Goal: Transaction & Acquisition: Book appointment/travel/reservation

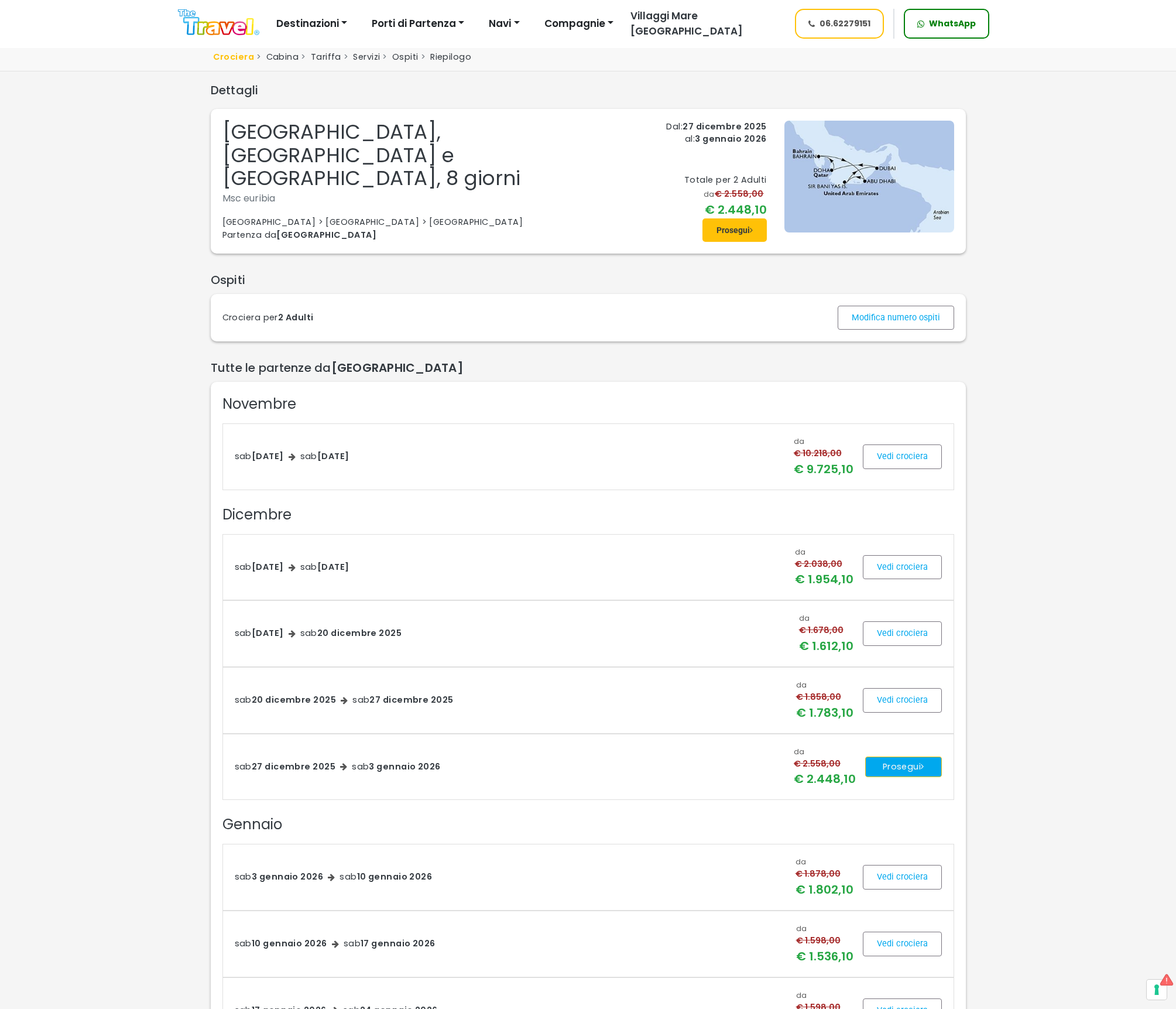
click at [890, 761] on button "Prosegui" at bounding box center [903, 767] width 77 height 21
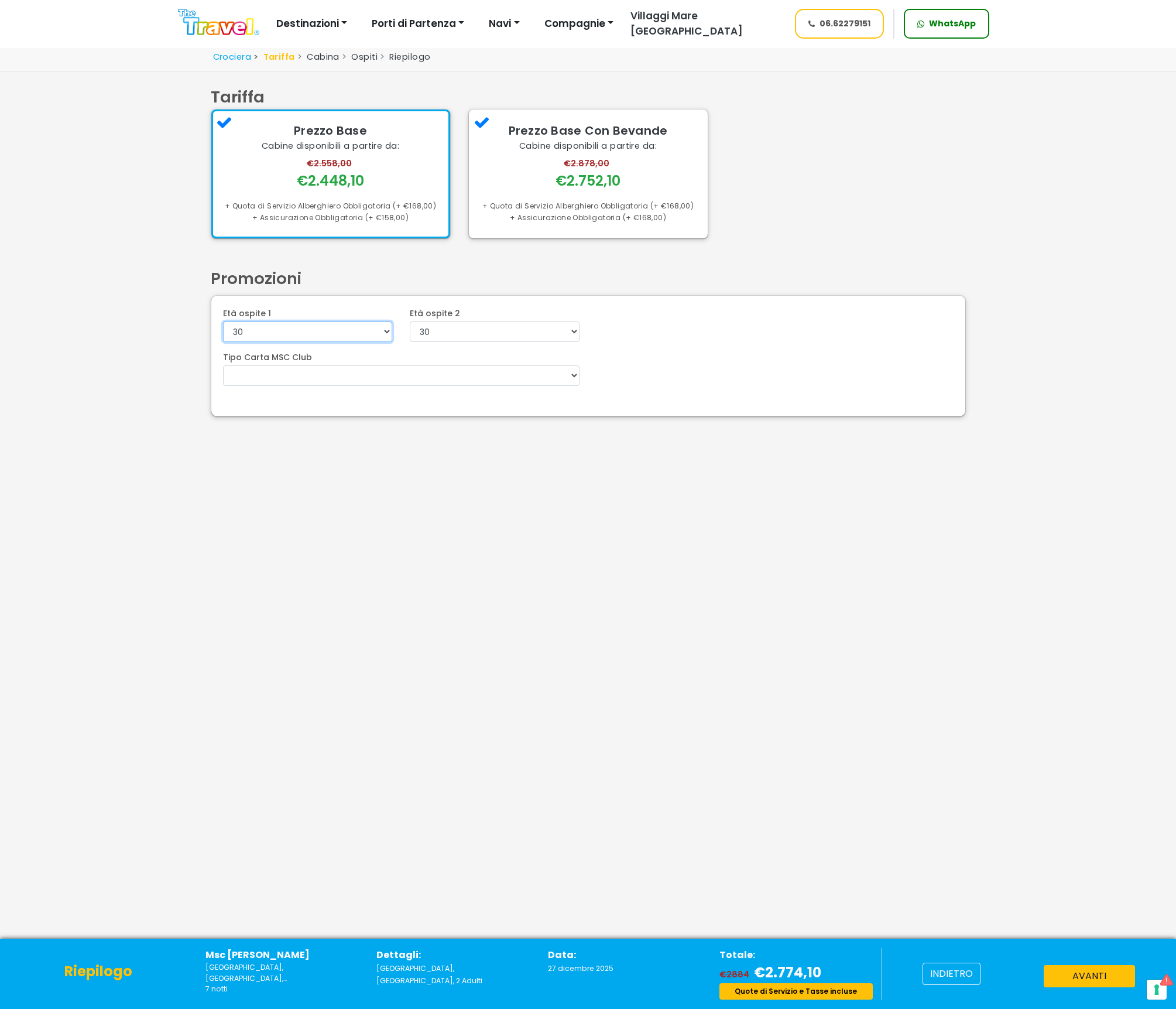
click at [315, 329] on select "0 1 2 3 4 5 6 7 8 9 10 11 12 13 14 15 16 17 18 19 20 21 22" at bounding box center [307, 331] width 170 height 20
select select "52"
click at [223, 322] on select "0 1 2 3 4 5 6 7 8 9 10 11 12 13 14 15 16 17 18 19 20 21 22" at bounding box center [307, 331] width 170 height 20
click at [511, 333] on select "0 1 2 3 4 5 6 7 8 9 10 11 12 13 14 15 16 17 18 19 20 21 22" at bounding box center [494, 331] width 170 height 20
select select "51"
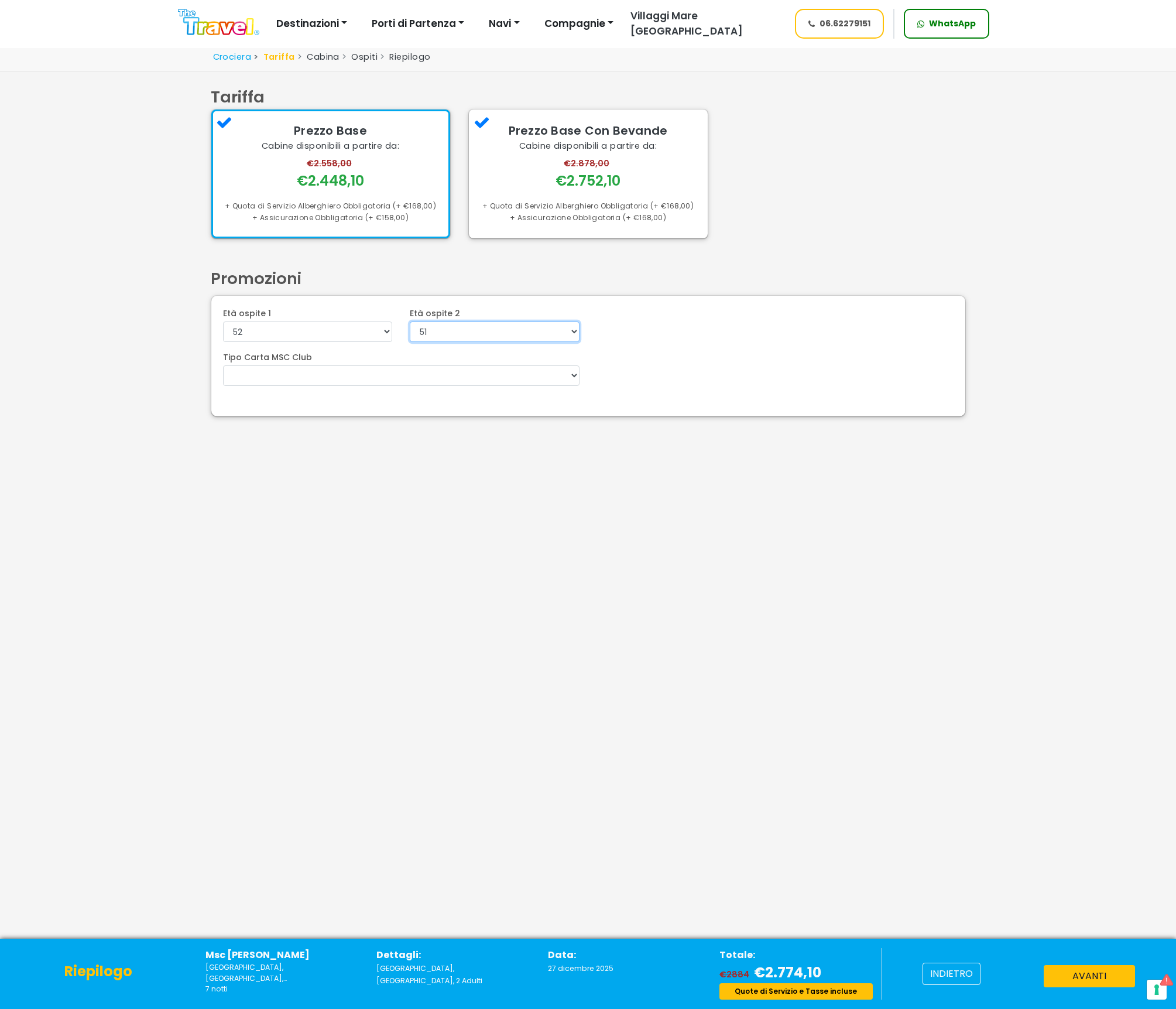
click at [410, 322] on select "0 1 2 3 4 5 6 7 8 9 10 11 12 13 14 15 16 17 18 19 20 21 22" at bounding box center [494, 331] width 170 height 20
click at [324, 378] on select "Voyagers Club 5%" at bounding box center [401, 375] width 357 height 20
click at [1057, 981] on button "avanti" at bounding box center [1089, 976] width 91 height 22
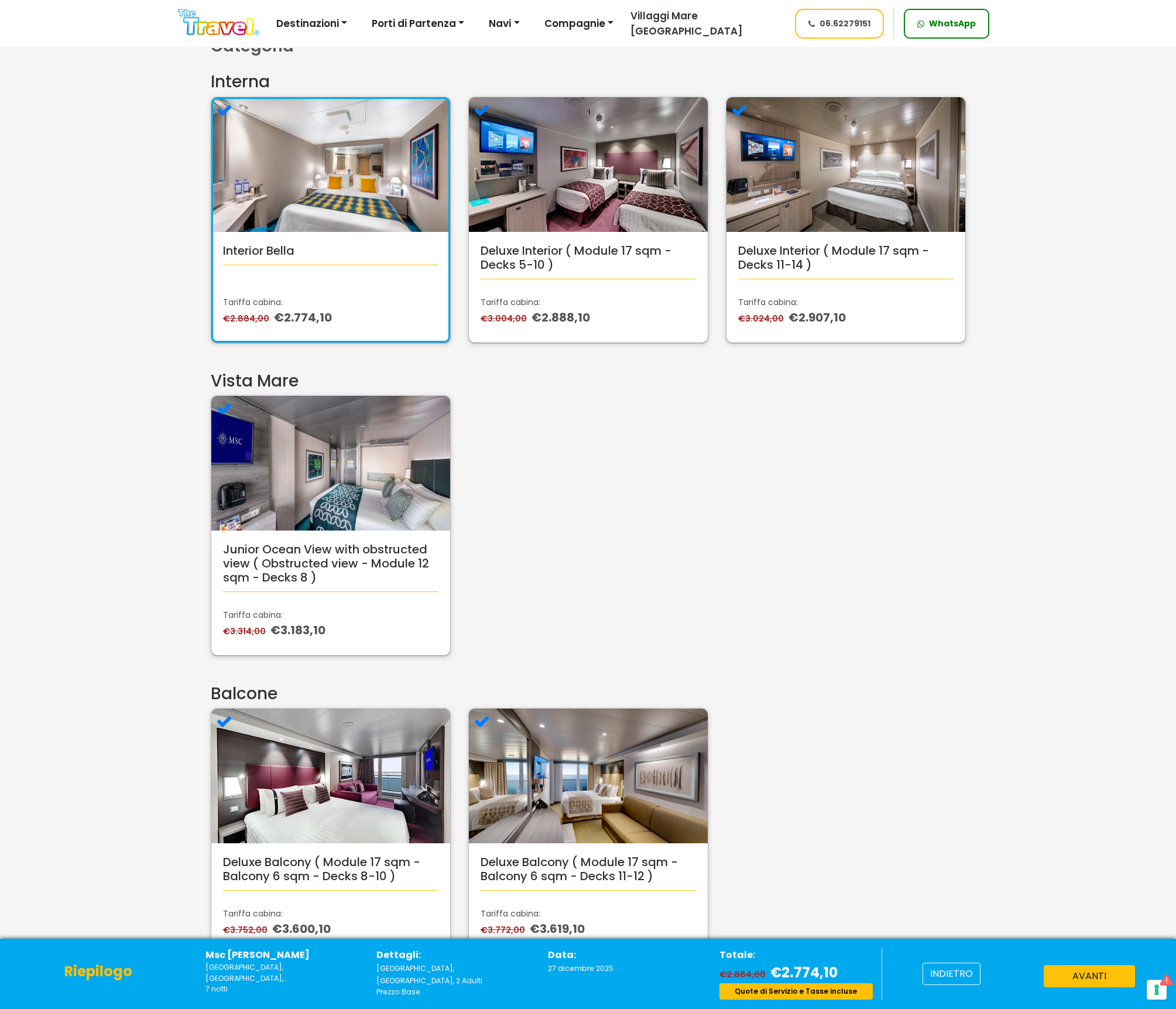
scroll to position [315, 0]
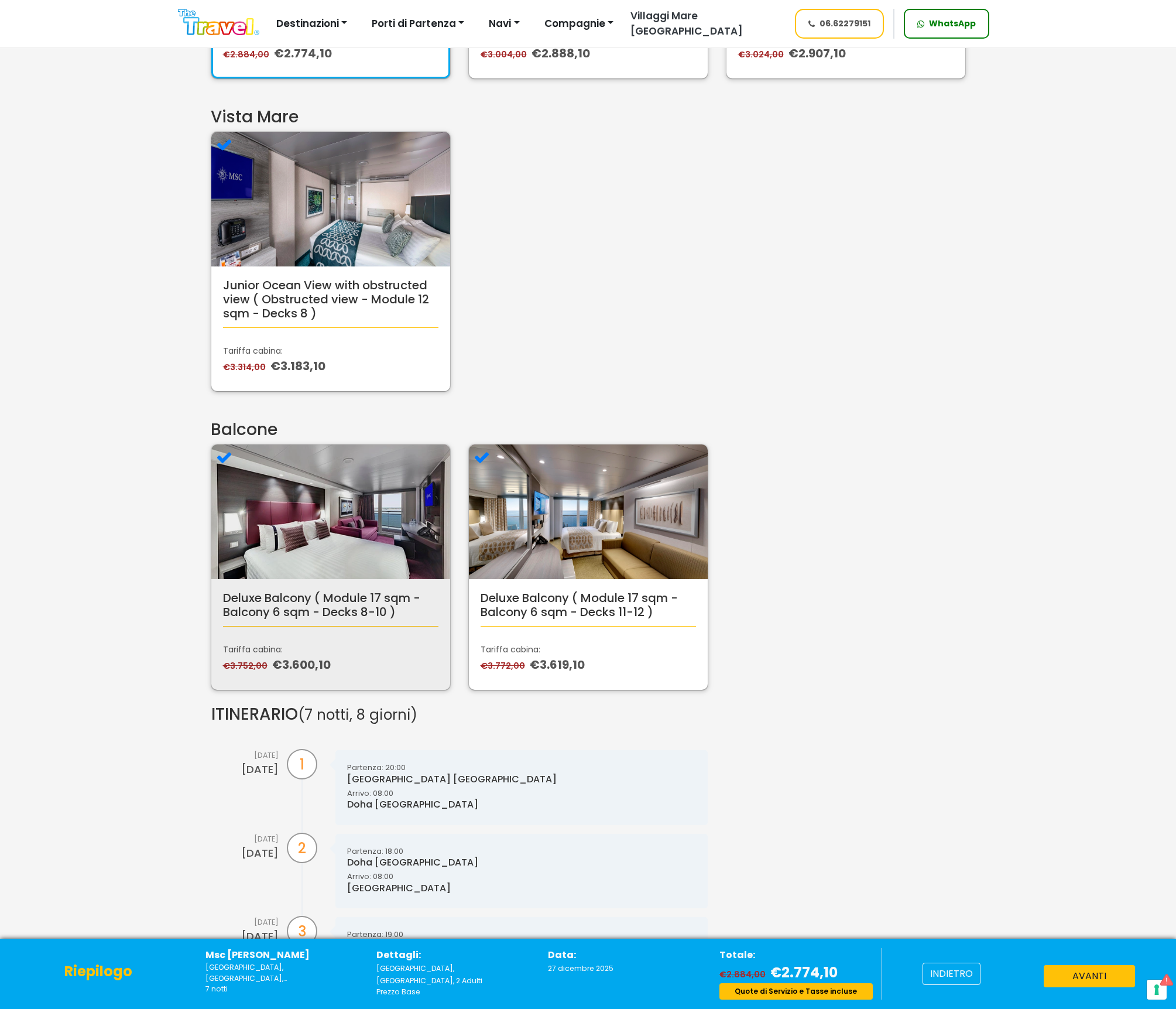
click at [375, 538] on img at bounding box center [330, 512] width 238 height 135
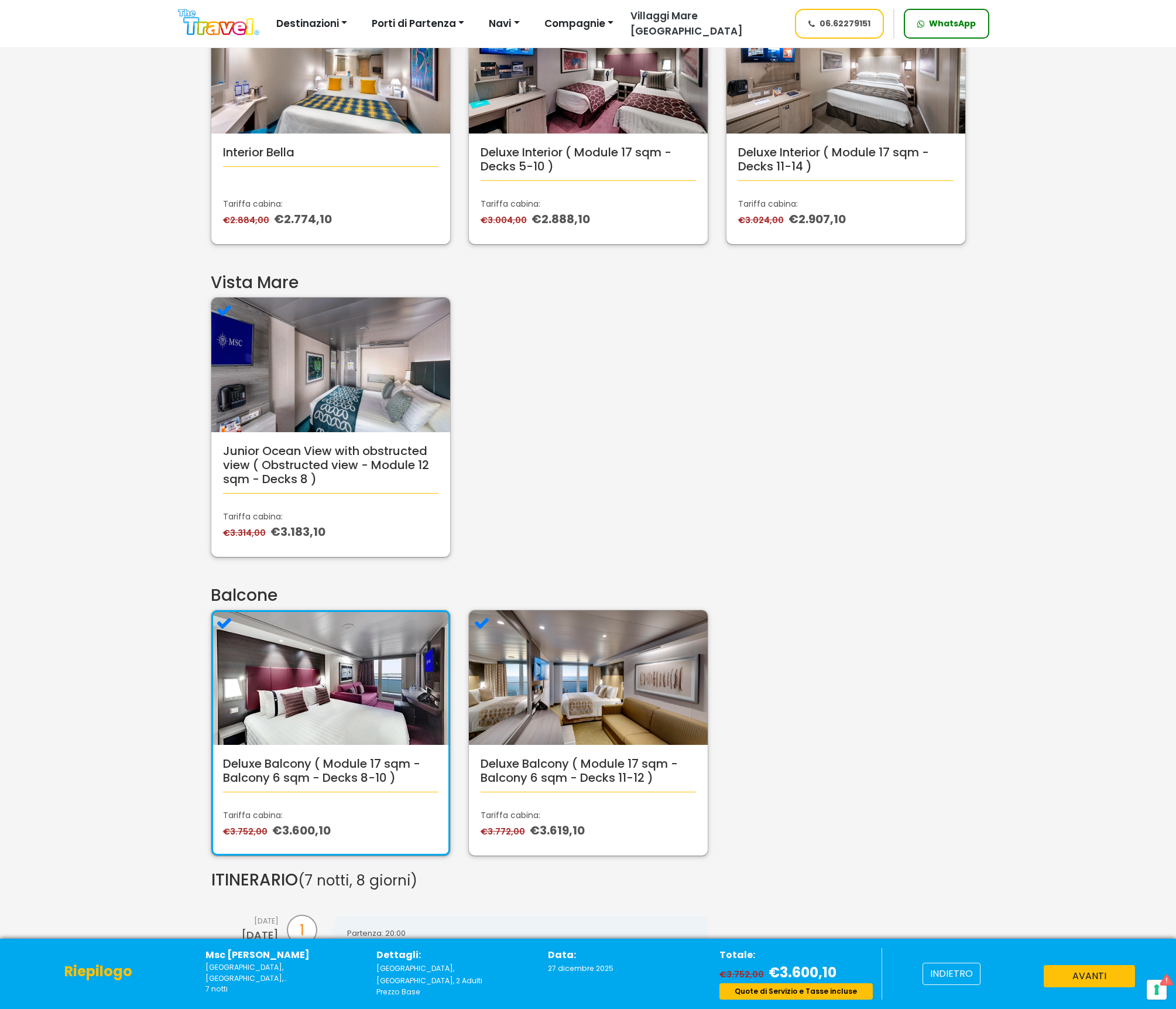
scroll to position [0, 0]
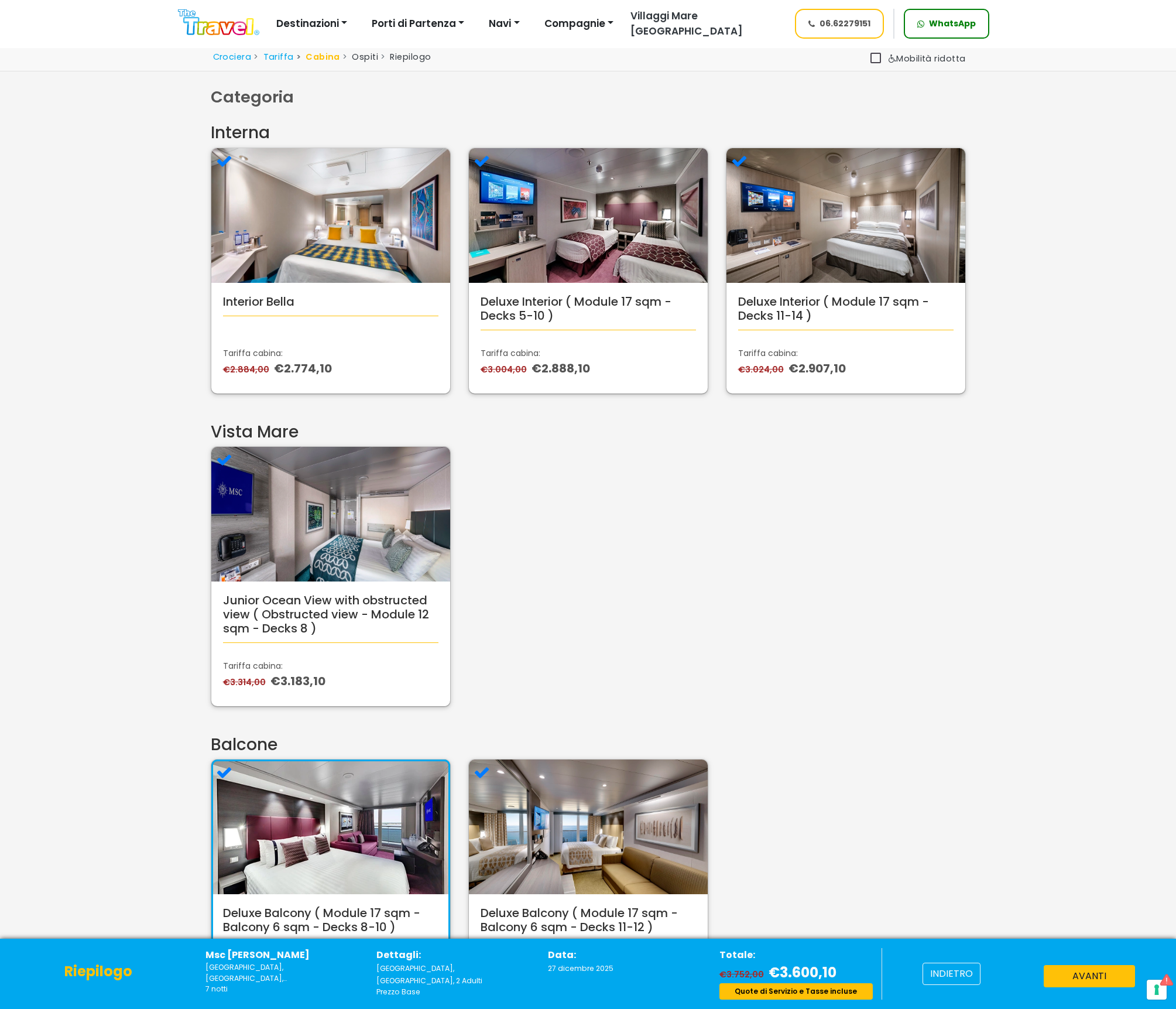
click at [957, 24] on span "WhatsApp" at bounding box center [952, 23] width 47 height 12
